Goal: Task Accomplishment & Management: Manage account settings

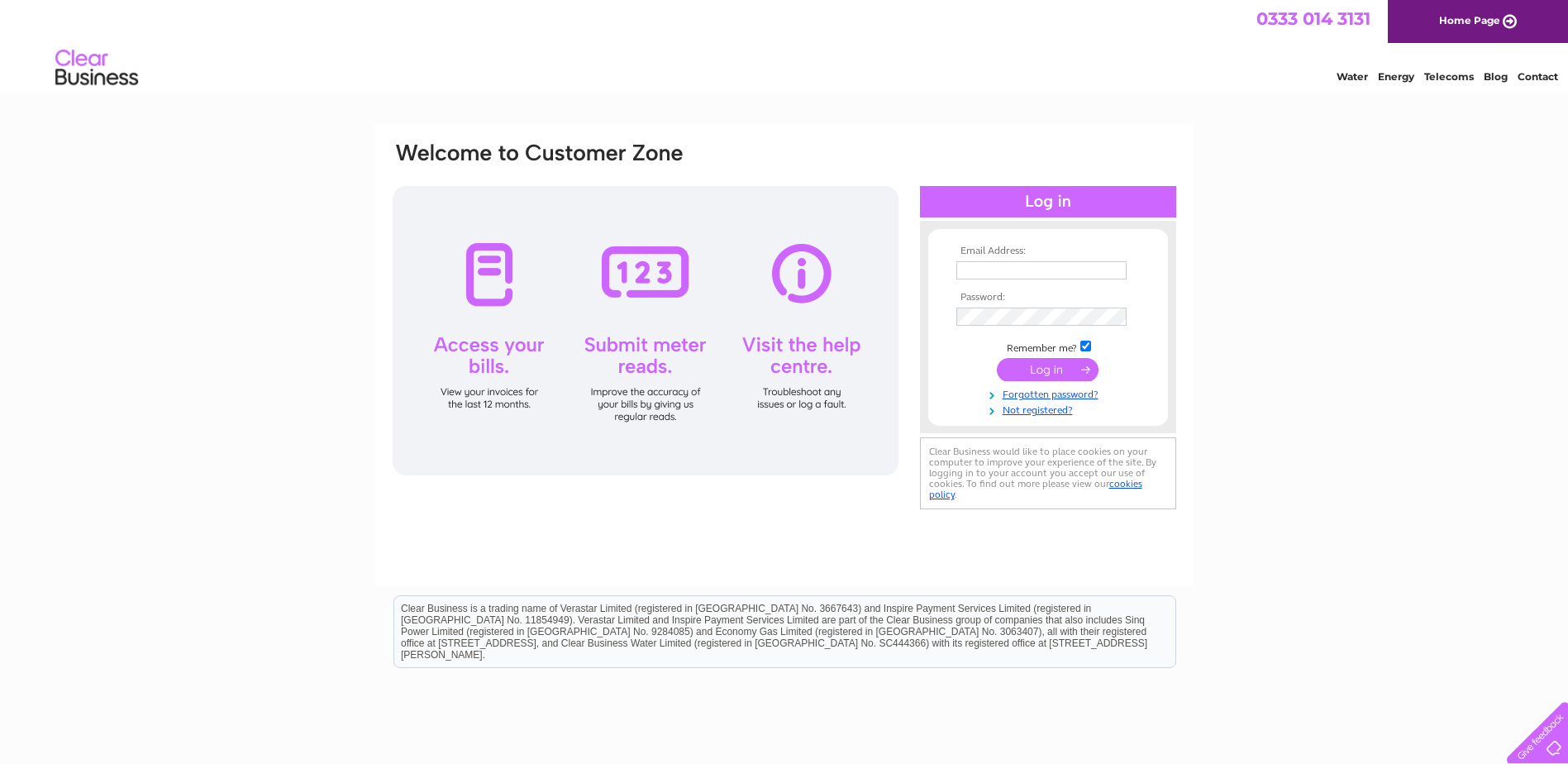
click at [991, 265] on input "text" at bounding box center [1041, 270] width 170 height 18
type input "accounts@ssf.org.uk"
click at [1050, 374] on input "submit" at bounding box center [1047, 370] width 102 height 23
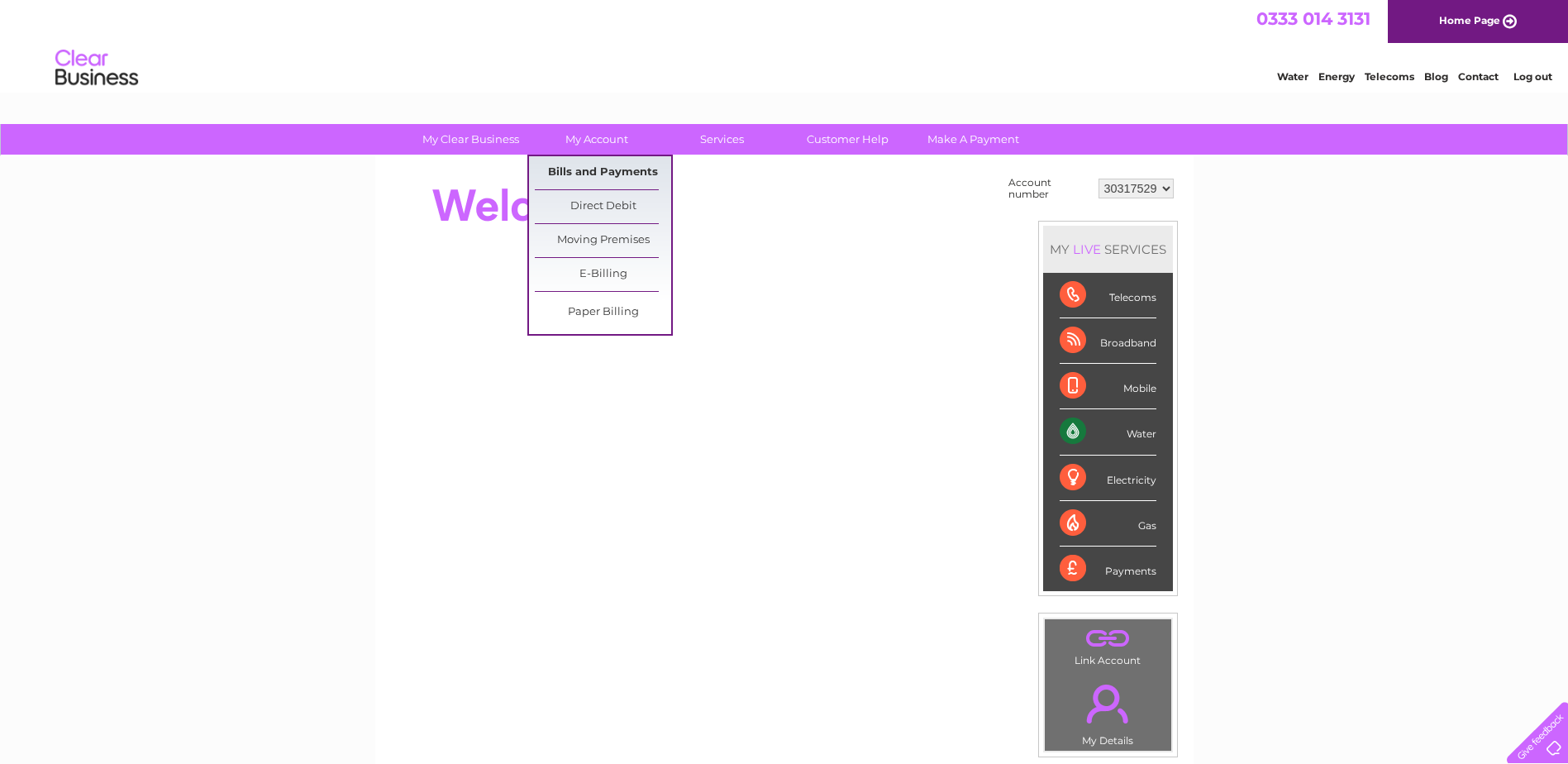
click at [583, 167] on link "Bills and Payments" at bounding box center [603, 172] width 137 height 33
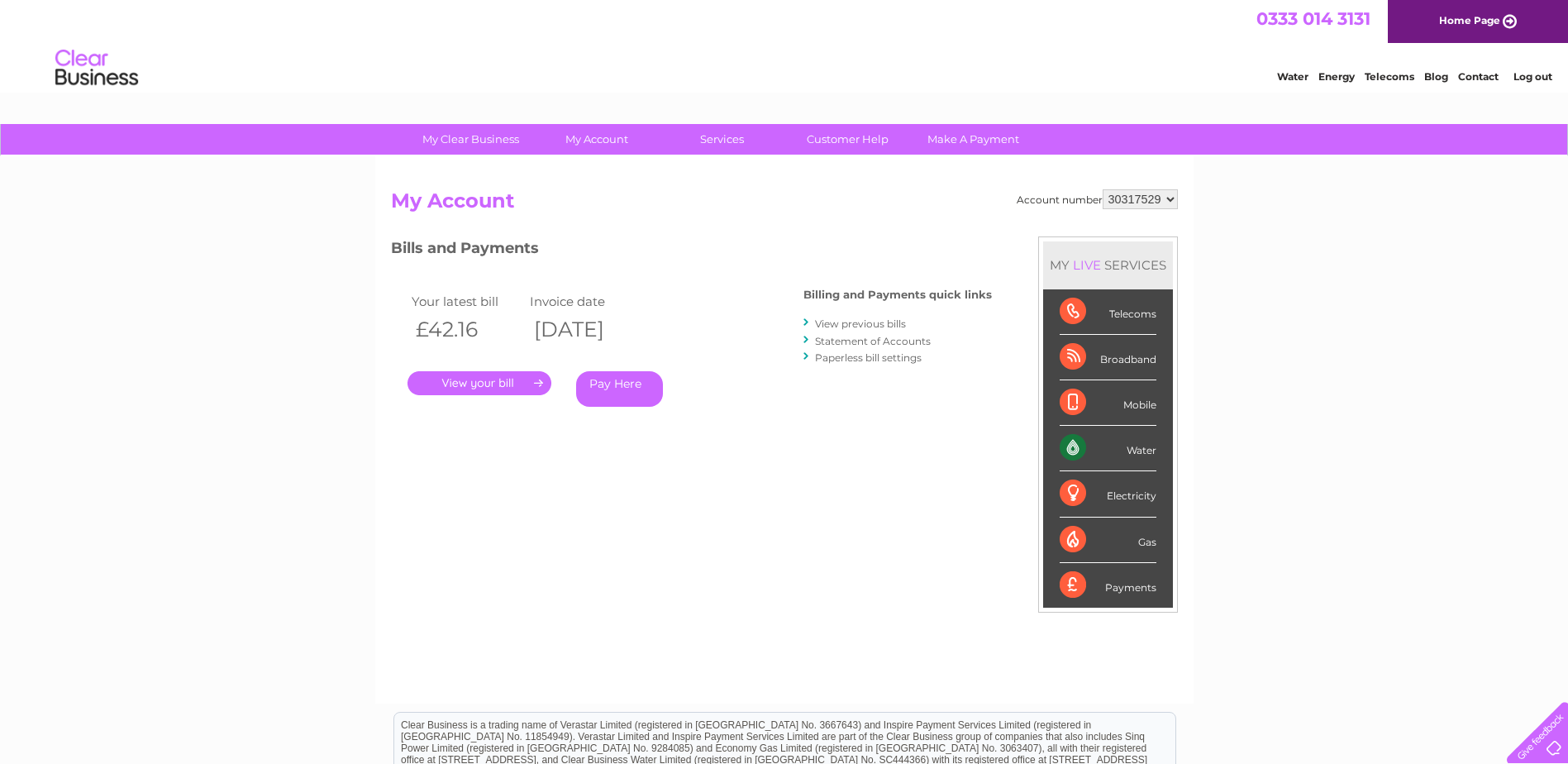
click at [487, 380] on link "." at bounding box center [480, 383] width 144 height 24
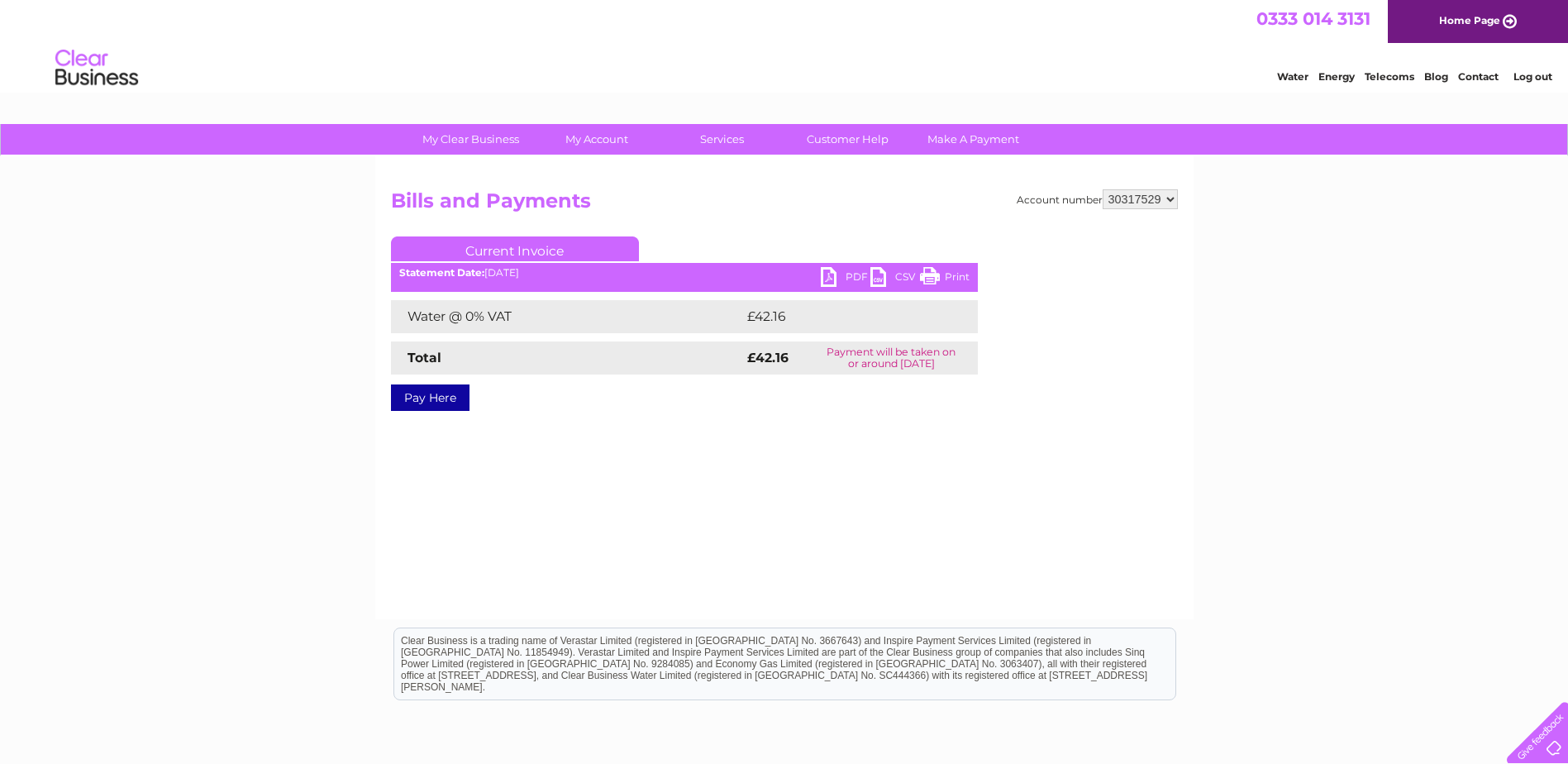
click at [836, 270] on link "PDF" at bounding box center [845, 279] width 49 height 24
